Goal: Task Accomplishment & Management: Use online tool/utility

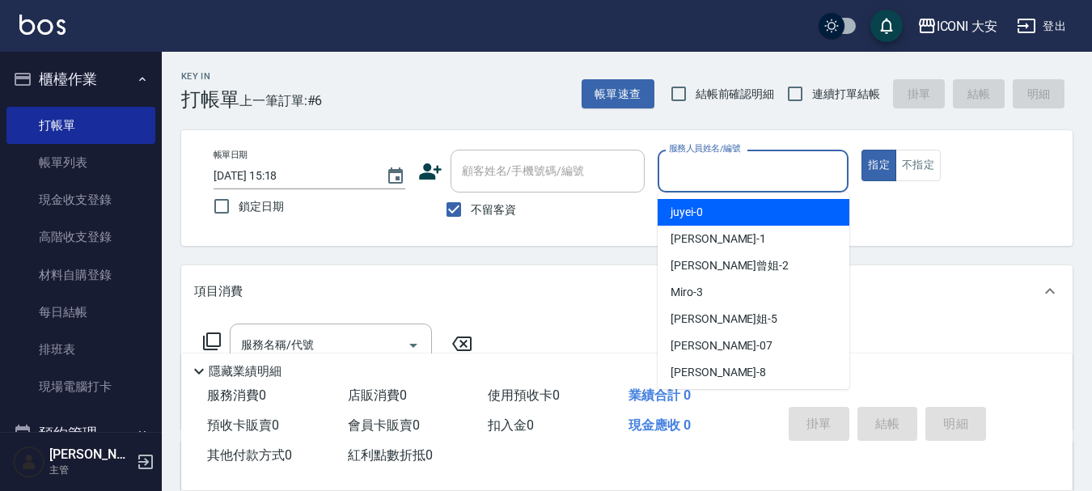
click at [707, 176] on input "服務人員姓名/編號" at bounding box center [753, 171] width 177 height 28
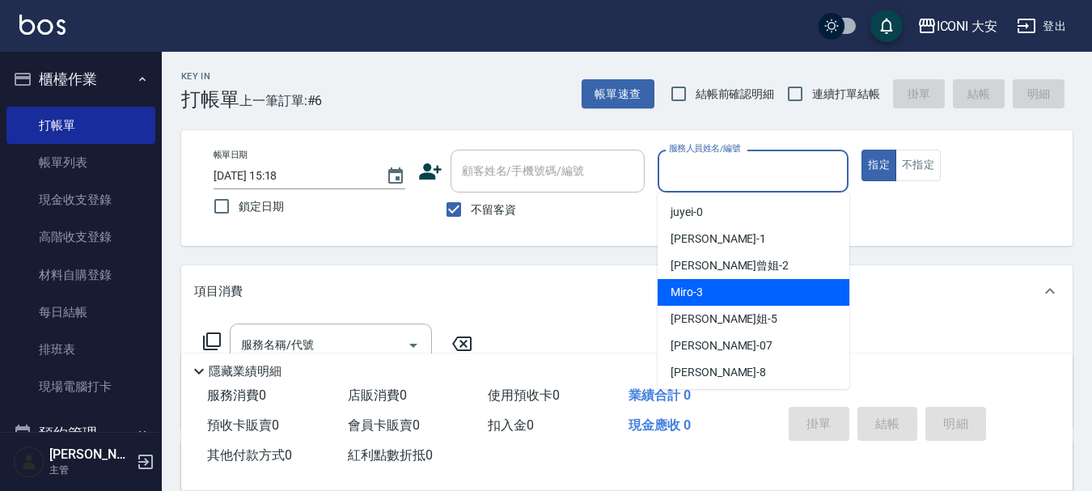
click at [725, 282] on div "Miro -3" at bounding box center [754, 292] width 192 height 27
type input "Miro-3"
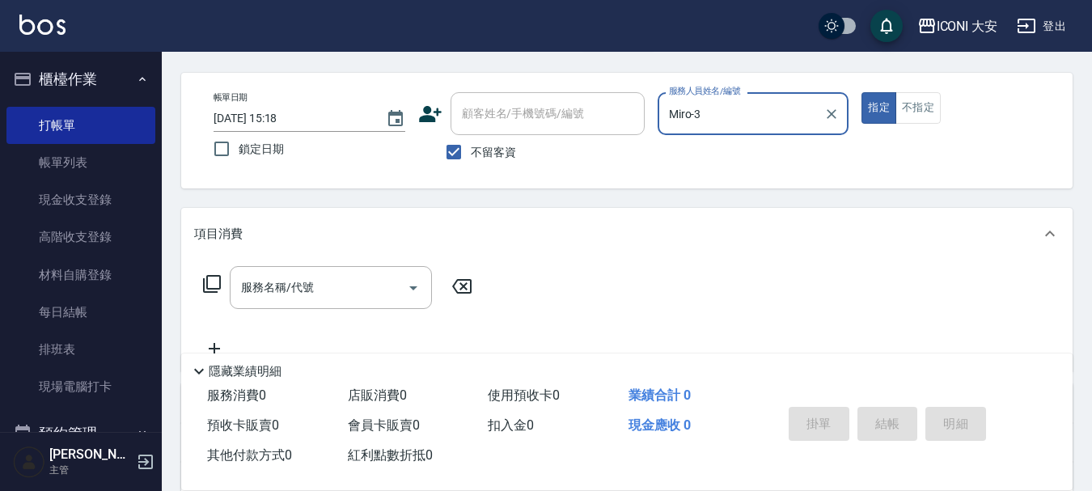
scroll to position [81, 0]
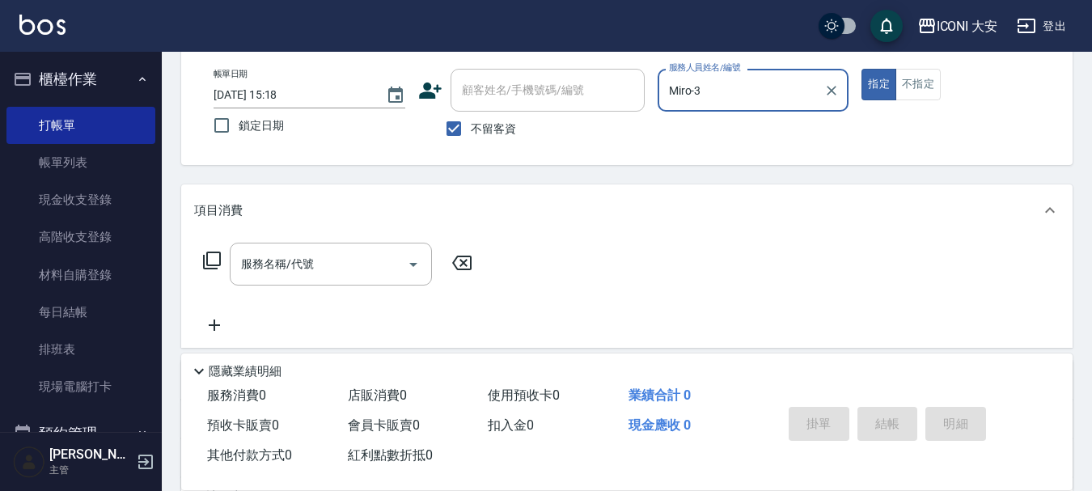
click at [220, 262] on icon at bounding box center [212, 261] width 18 height 18
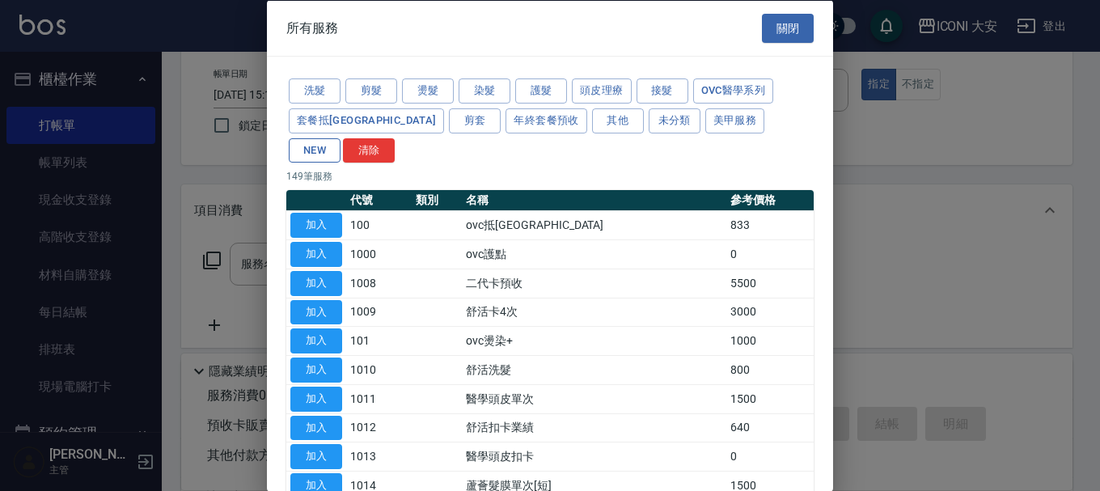
click at [341, 138] on button "NEW" at bounding box center [315, 150] width 52 height 25
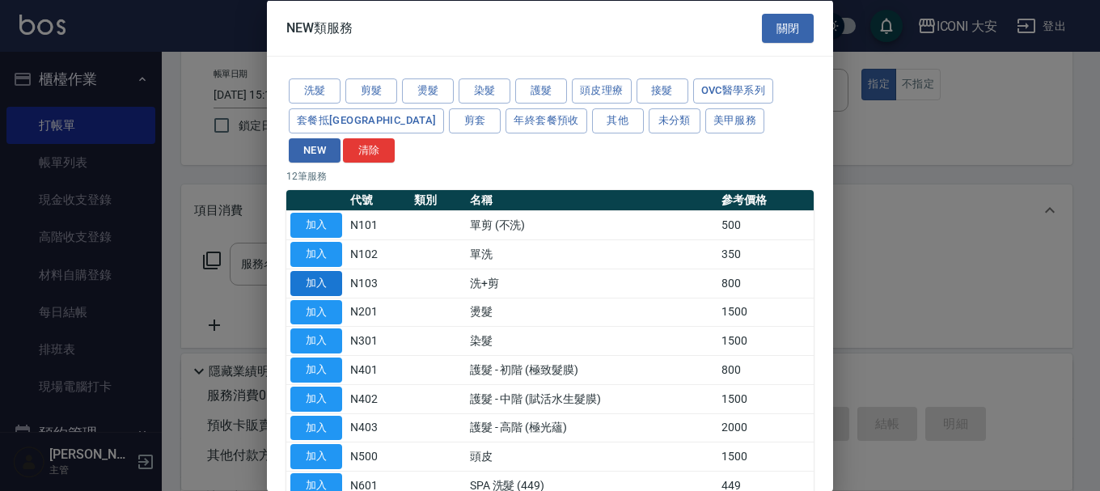
click at [292, 270] on button "加入" at bounding box center [316, 282] width 52 height 25
type input "洗+剪(N103)"
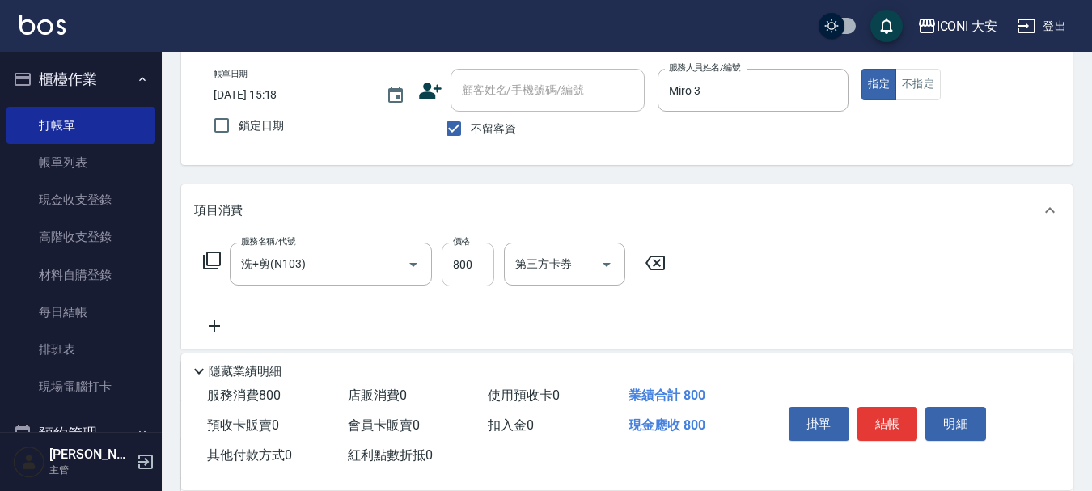
click at [475, 257] on input "800" at bounding box center [468, 265] width 53 height 44
type input "700"
click at [900, 421] on button "結帳" at bounding box center [888, 424] width 61 height 34
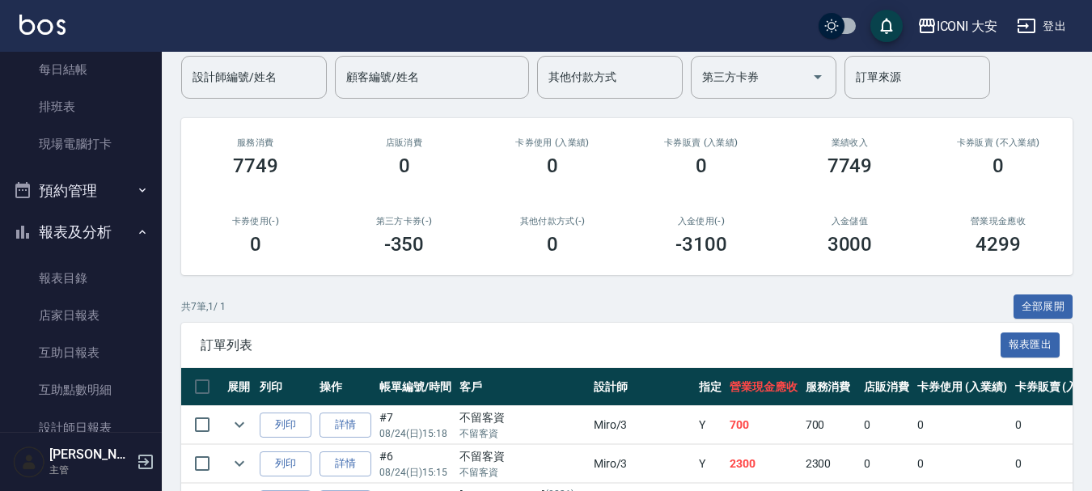
scroll to position [162, 0]
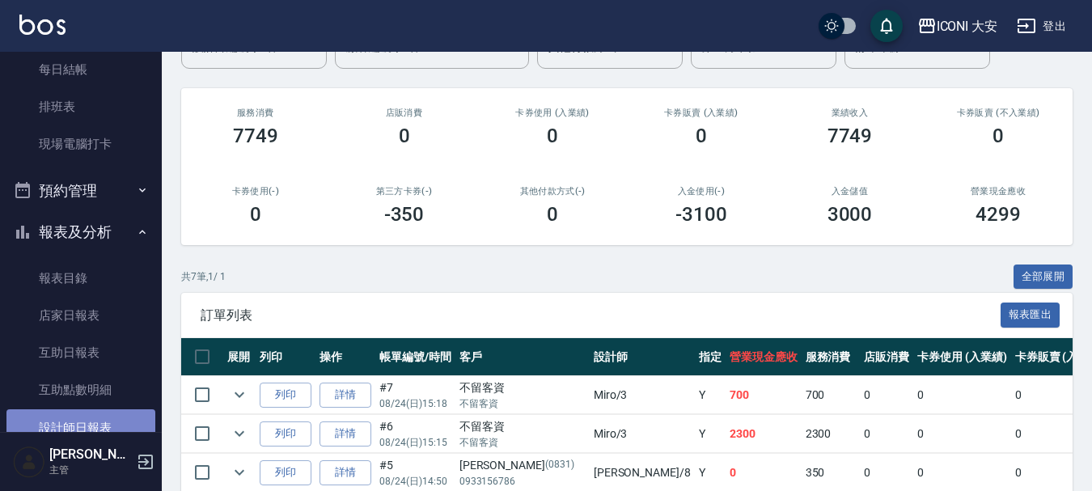
click at [100, 422] on link "設計師日報表" at bounding box center [80, 427] width 149 height 37
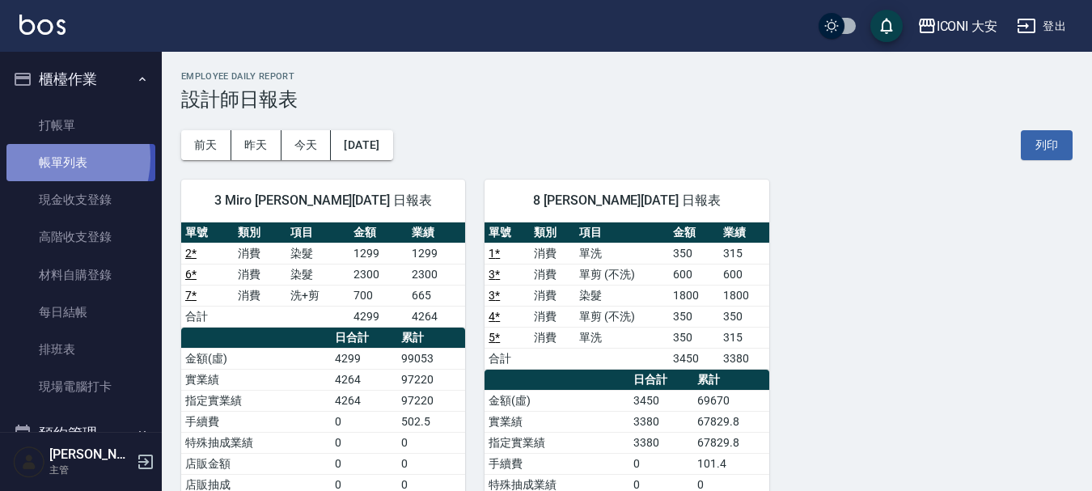
click at [51, 159] on link "帳單列表" at bounding box center [80, 162] width 149 height 37
